Goal: Task Accomplishment & Management: Manage account settings

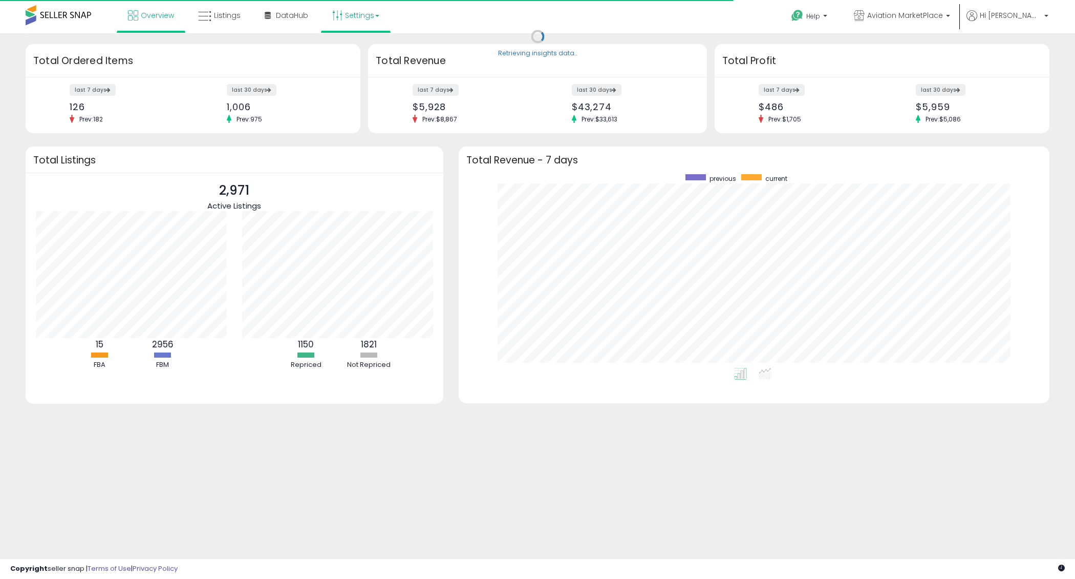
scroll to position [194, 570]
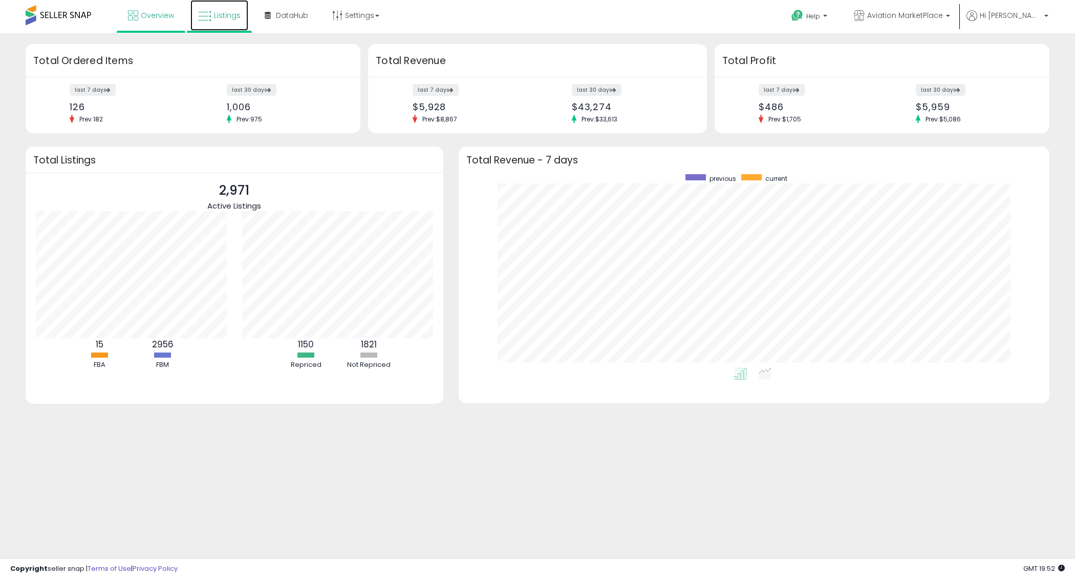
click at [217, 16] on span "Listings" at bounding box center [227, 15] width 27 height 10
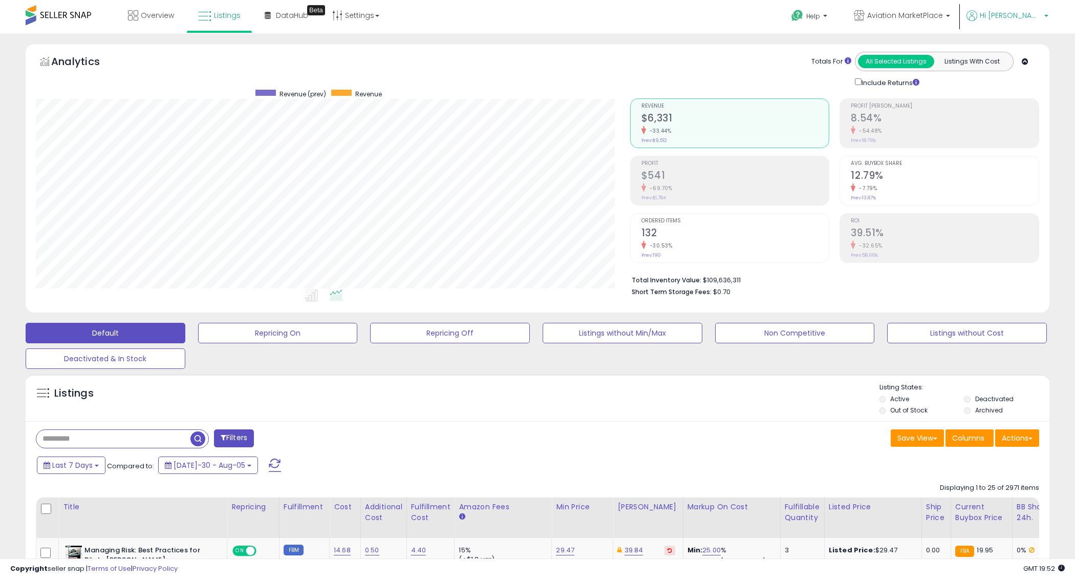
click at [1025, 12] on span "Hi [PERSON_NAME]" at bounding box center [1010, 15] width 61 height 10
click at [1000, 114] on li "Stop impersonating" at bounding box center [1006, 108] width 82 height 25
click at [998, 101] on li "Stop impersonating" at bounding box center [1006, 108] width 82 height 25
click at [995, 109] on link "Stop impersonating" at bounding box center [1005, 108] width 67 height 10
